Goal: Task Accomplishment & Management: Manage account settings

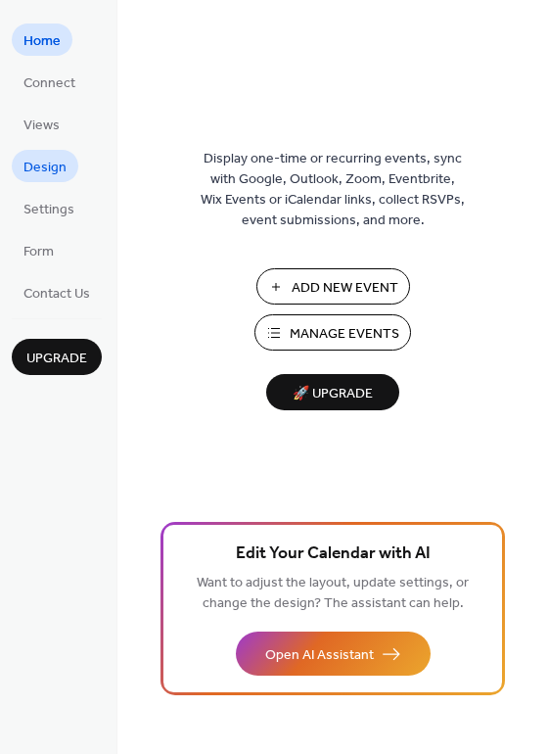
click at [49, 166] on span "Design" at bounding box center [44, 168] width 43 height 21
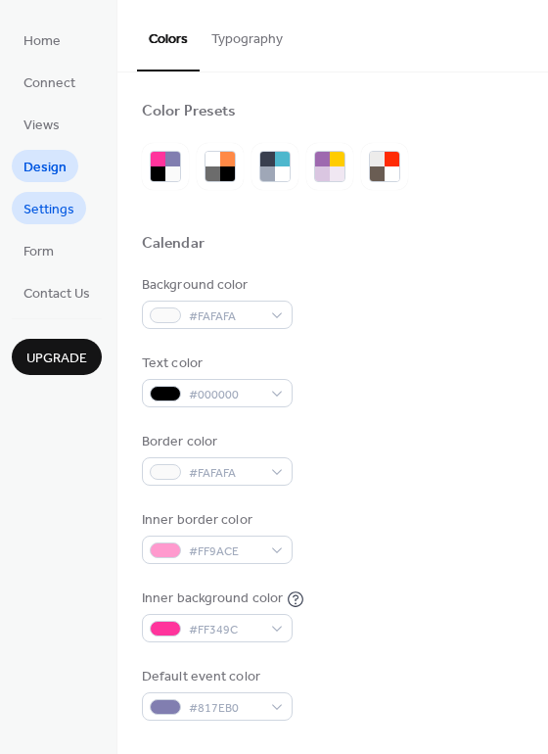
click at [41, 201] on span "Settings" at bounding box center [48, 210] width 51 height 21
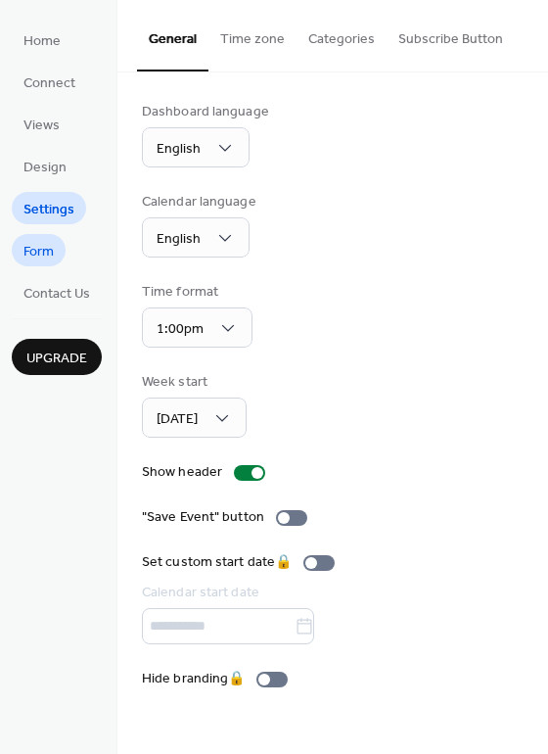
click at [43, 252] on span "Form" at bounding box center [38, 252] width 30 height 21
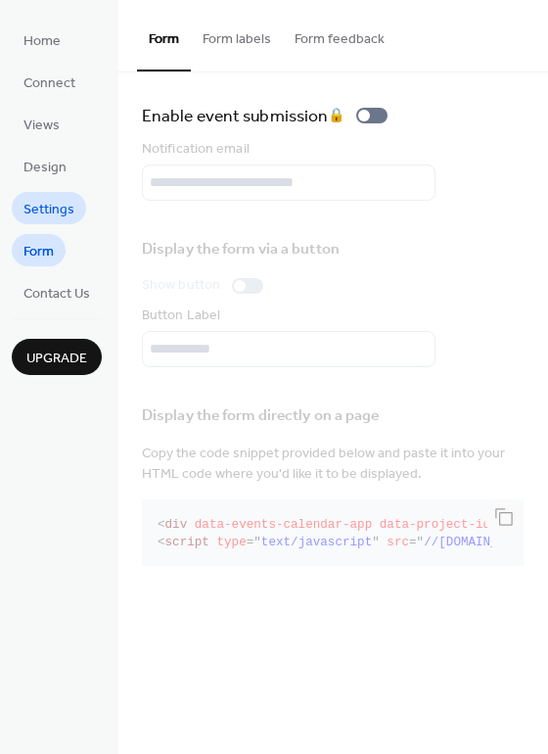
click at [47, 206] on span "Settings" at bounding box center [48, 210] width 51 height 21
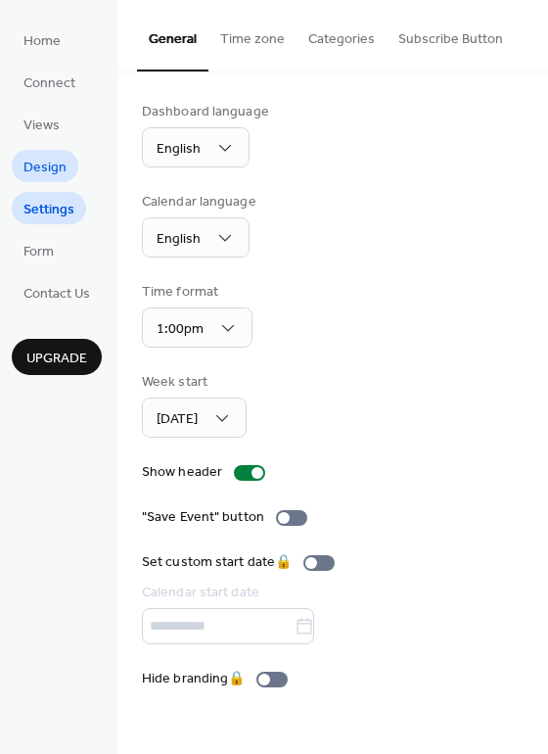
click at [42, 172] on span "Design" at bounding box center [44, 168] width 43 height 21
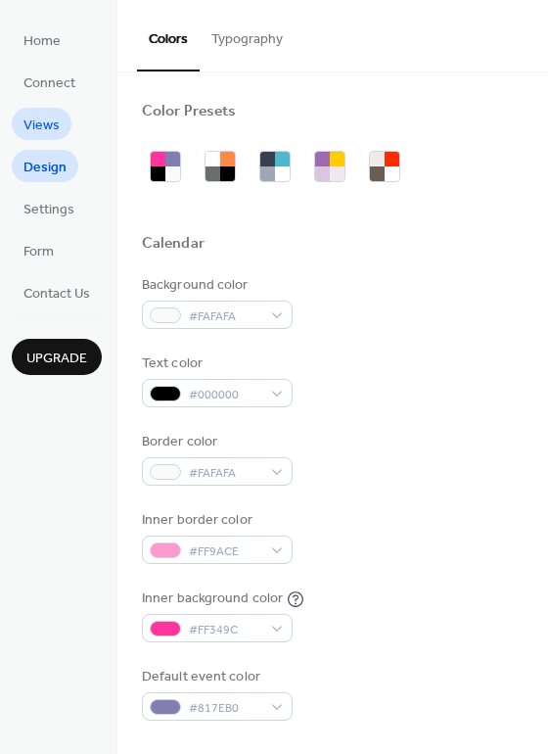
click at [50, 110] on link "Views" at bounding box center [42, 124] width 60 height 32
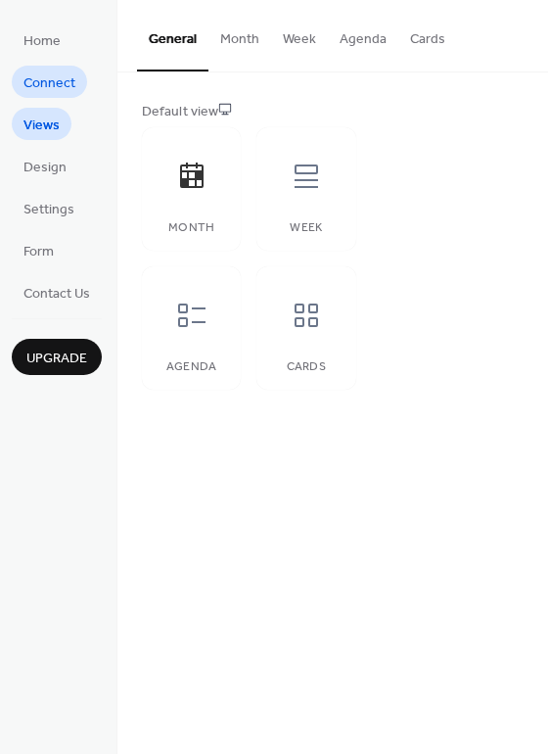
click at [51, 86] on span "Connect" at bounding box center [49, 83] width 52 height 21
